Goal: Transaction & Acquisition: Purchase product/service

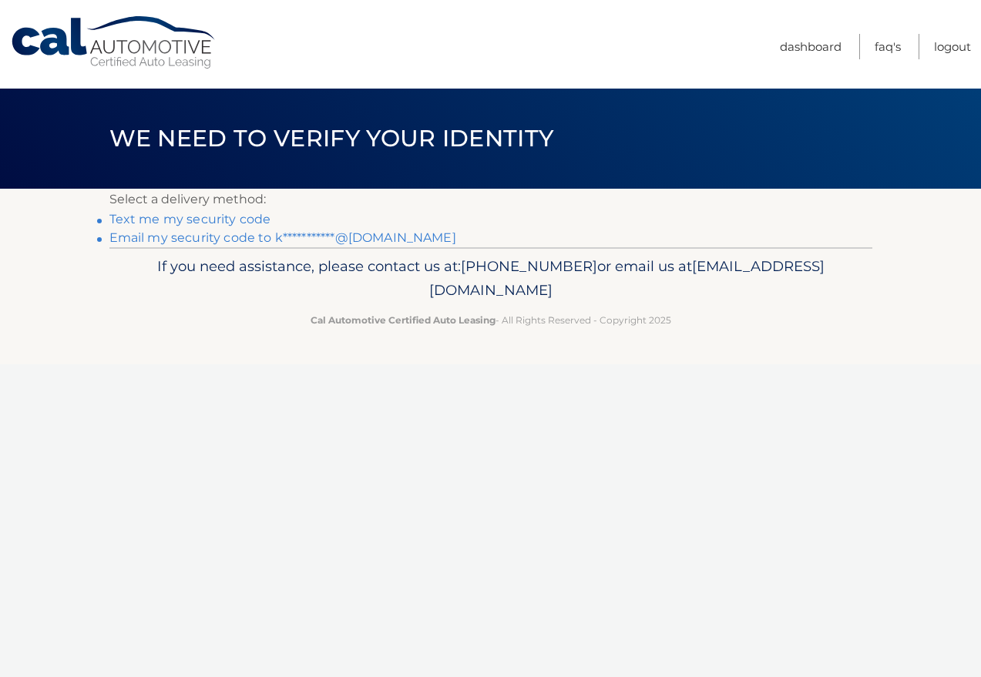
click at [259, 236] on link "**********" at bounding box center [282, 237] width 347 height 15
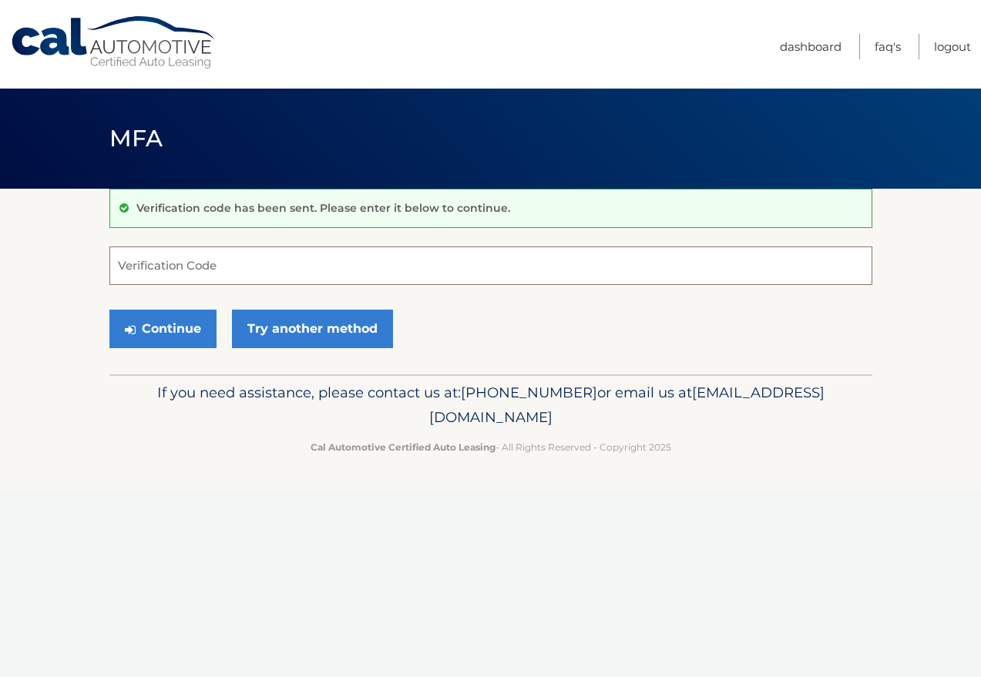
paste input "644778"
type input "644778"
click at [172, 331] on button "Continue" at bounding box center [162, 329] width 107 height 39
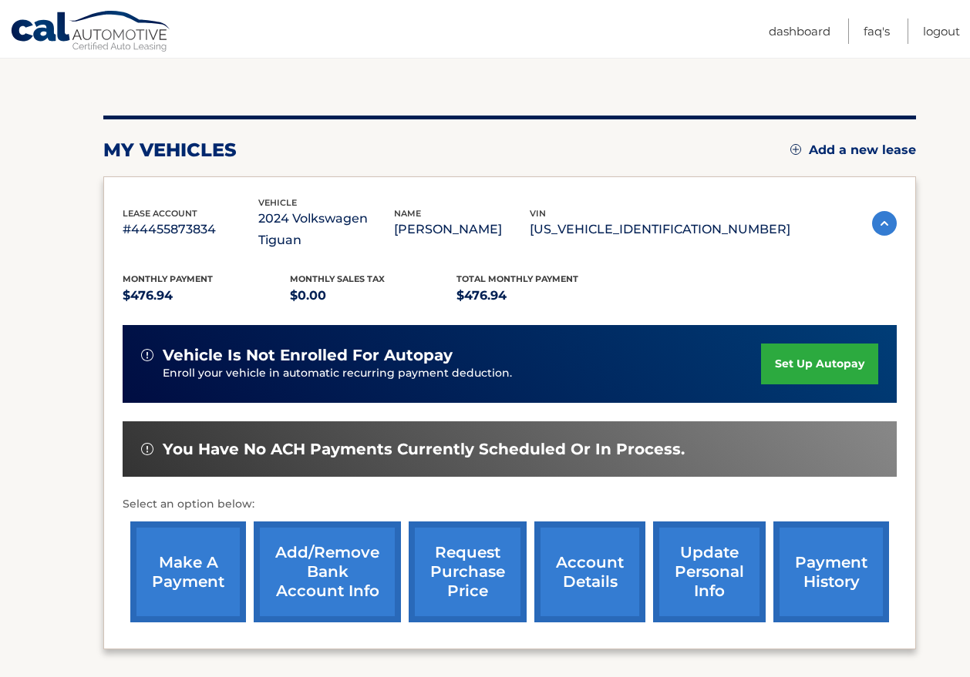
scroll to position [154, 0]
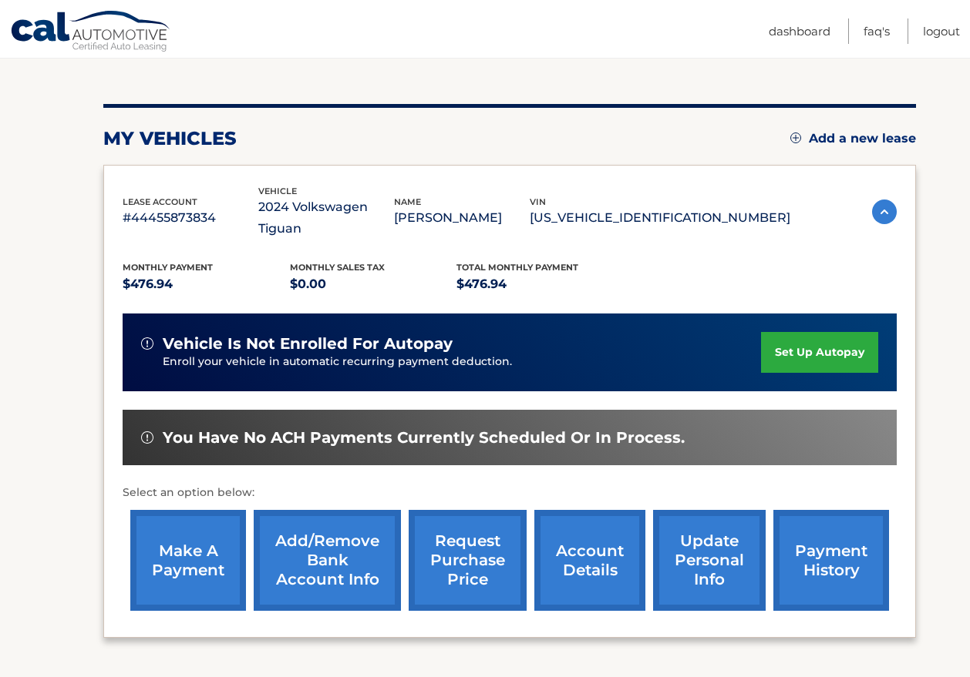
click at [179, 539] on link "make a payment" at bounding box center [188, 560] width 116 height 101
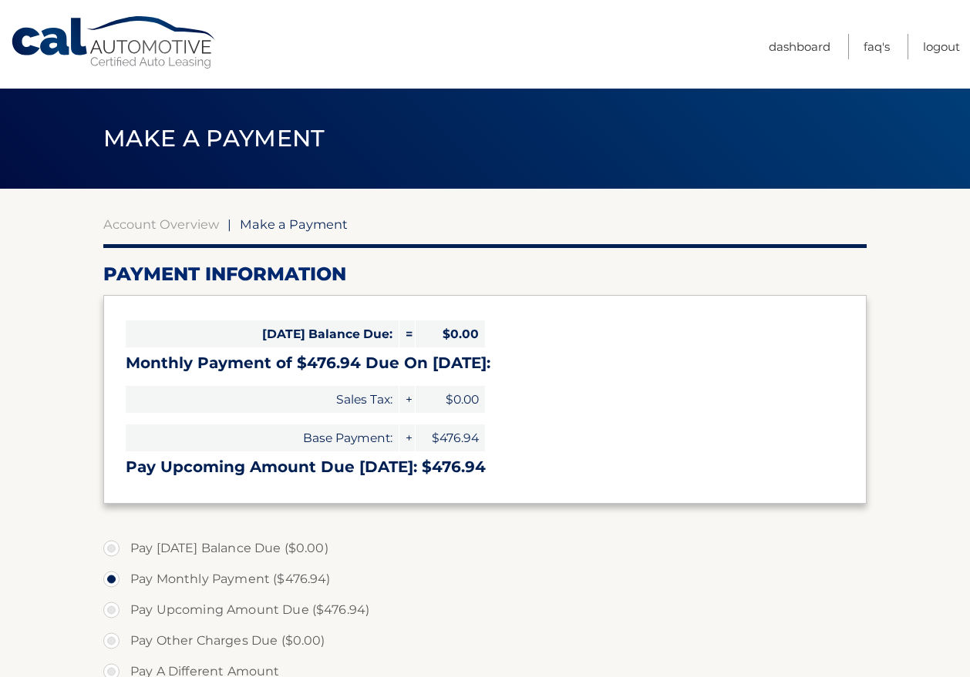
select select "MmIxOWY0NzgtZTFjZi00OTQyLTk3N2EtNjA0ZThmNTQ0ZDQ1"
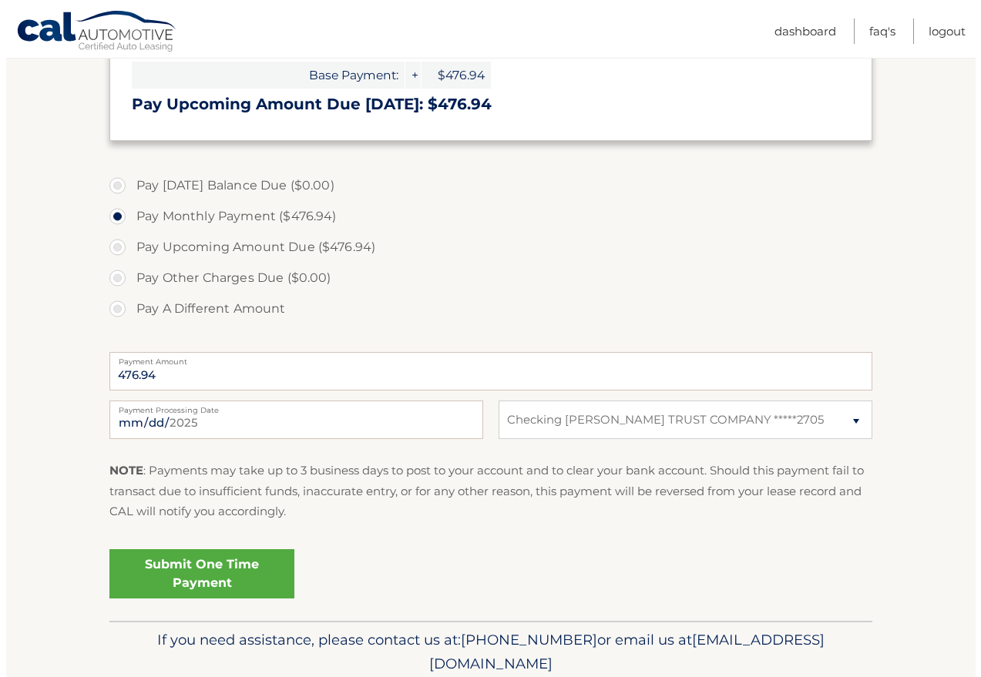
scroll to position [385, 0]
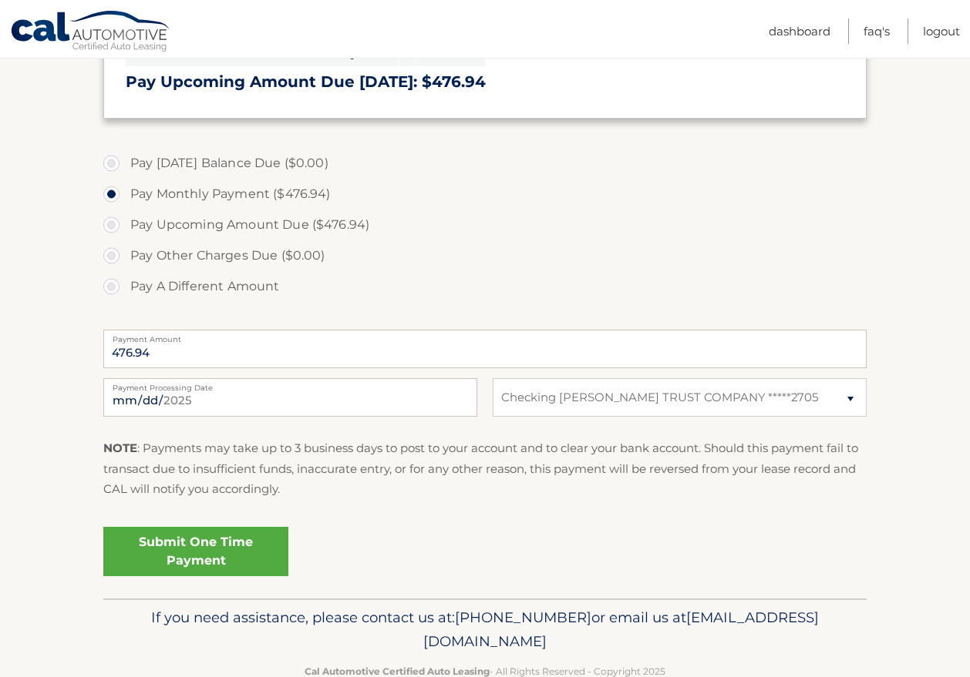
click at [203, 556] on link "Submit One Time Payment" at bounding box center [195, 551] width 185 height 49
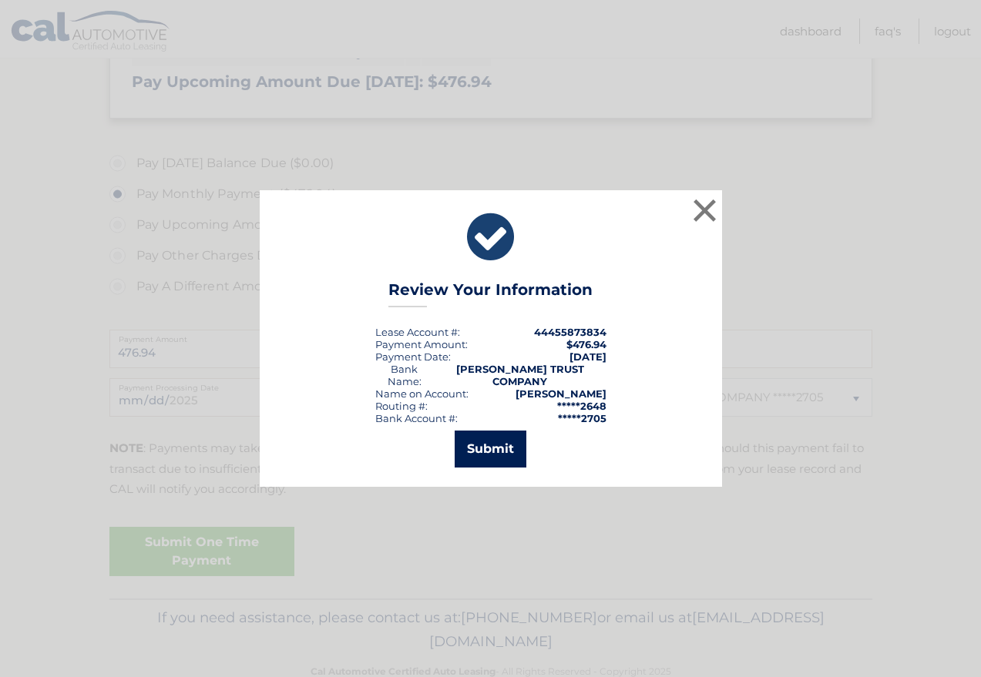
click at [493, 446] on button "Submit" at bounding box center [491, 449] width 72 height 37
